Goal: Transaction & Acquisition: Purchase product/service

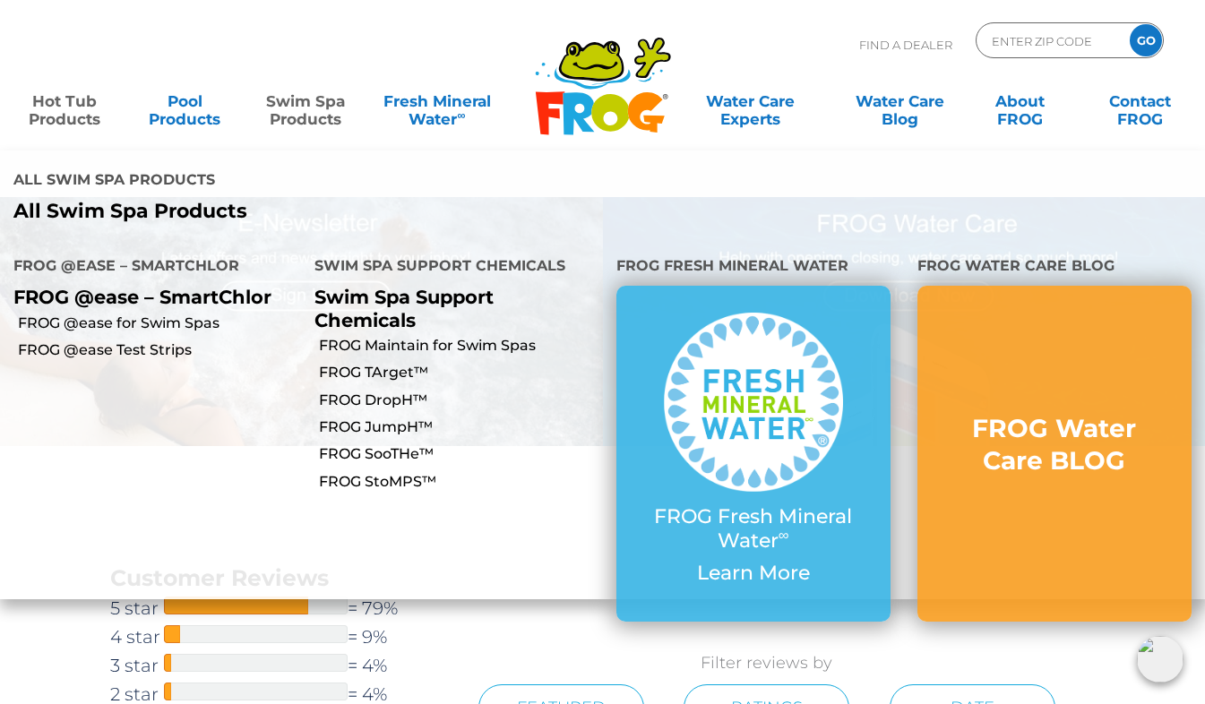
click at [285, 96] on link "Swim Spa Products" at bounding box center [304, 101] width 93 height 36
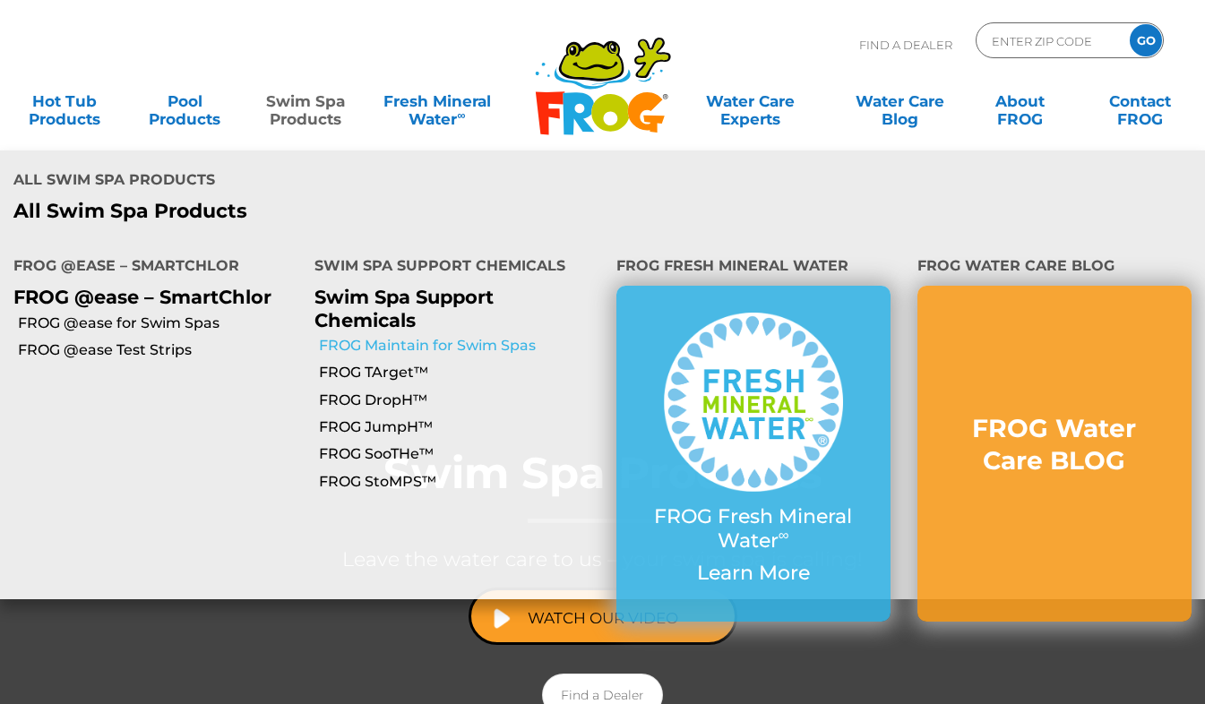
click at [404, 336] on link "FROG Maintain for Swim Spas" at bounding box center [460, 346] width 283 height 20
